Goal: Communication & Community: Share content

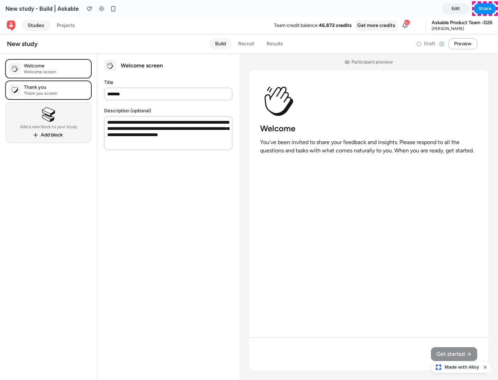
click at [485, 9] on span "Share" at bounding box center [484, 8] width 13 height 7
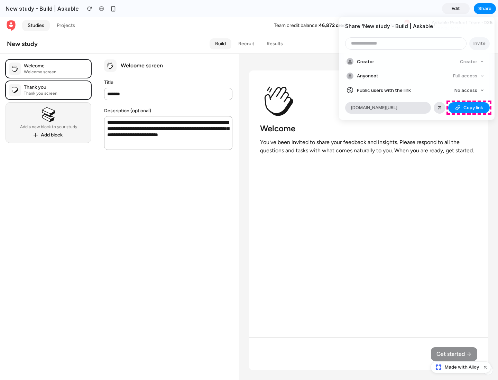
click at [469, 108] on span "Copy link" at bounding box center [473, 107] width 20 height 7
click at [462, 368] on div "Share ' New study - Build | Askable ' Invite Creator Creator Anyone at Full acc…" at bounding box center [249, 190] width 498 height 380
